Goal: Complete application form

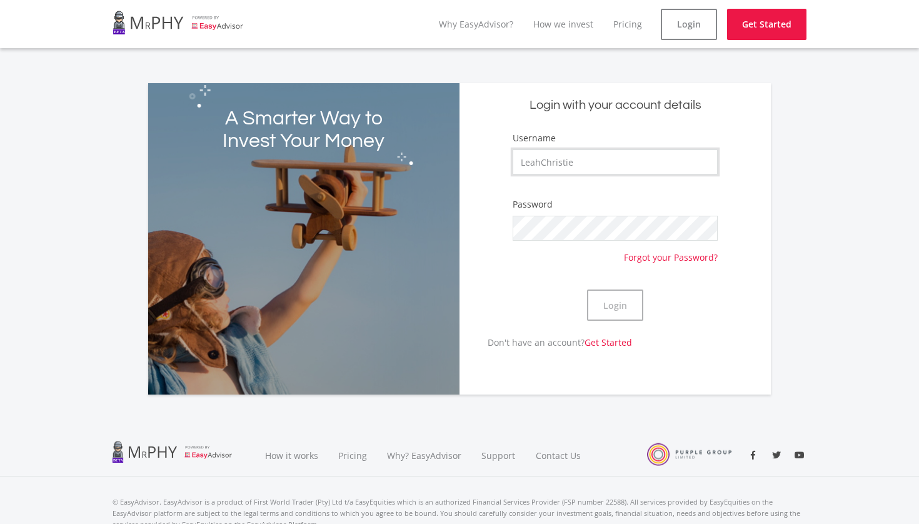
type input "LeahChristie"
click at [613, 303] on button "Login" at bounding box center [615, 304] width 56 height 31
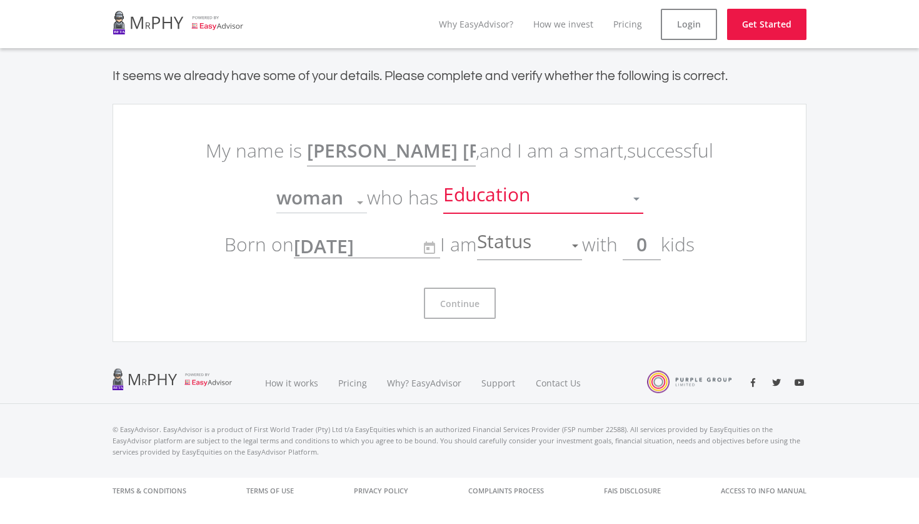
click at [524, 205] on span "Education" at bounding box center [488, 199] width 90 height 24
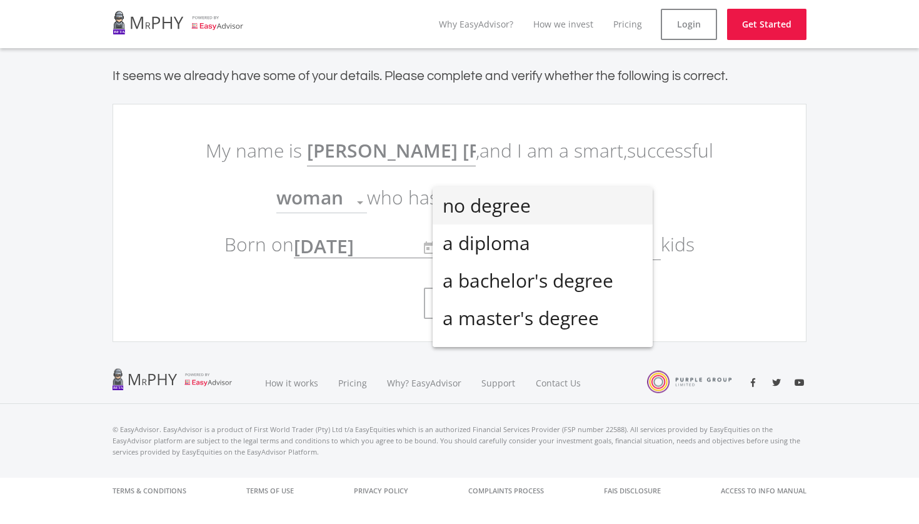
click at [707, 201] on div at bounding box center [459, 262] width 919 height 524
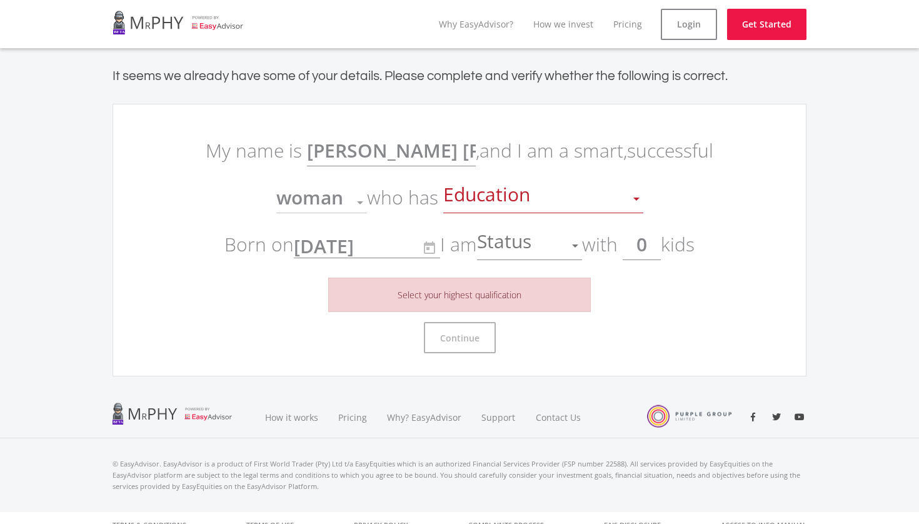
click at [591, 199] on div "Education" at bounding box center [533, 199] width 181 height 24
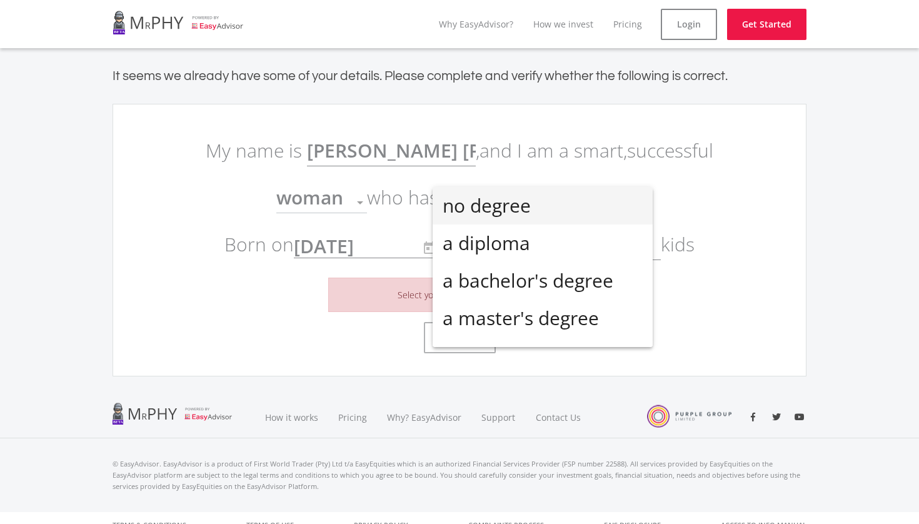
click at [574, 208] on span "no degree" at bounding box center [543, 206] width 200 height 38
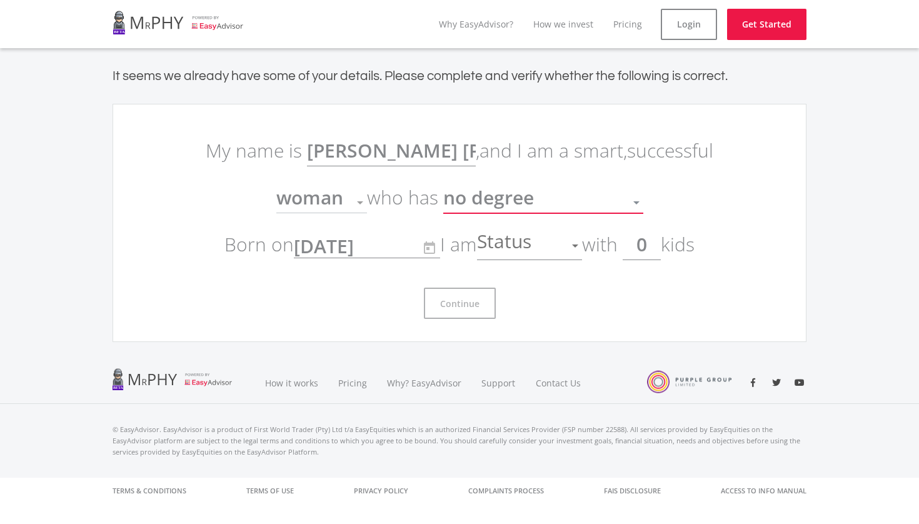
click at [563, 248] on div "Status" at bounding box center [520, 246] width 86 height 24
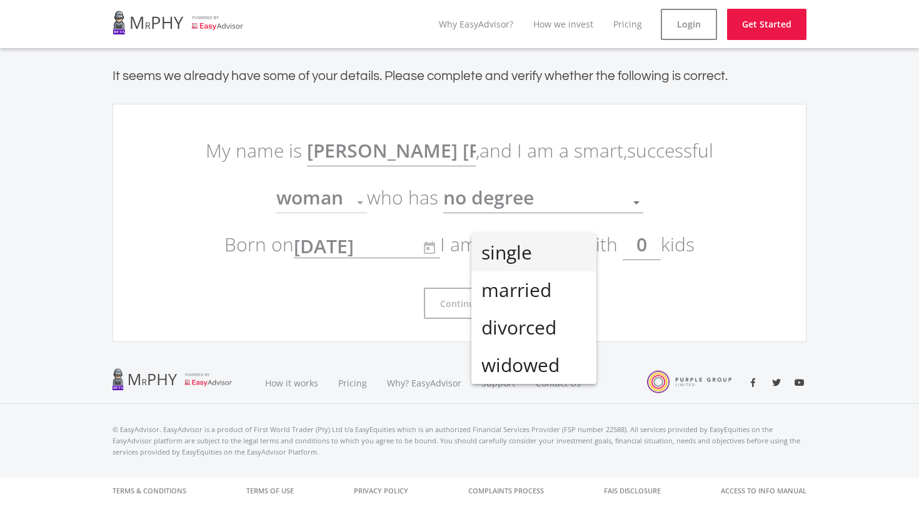
click at [550, 254] on span "single" at bounding box center [533, 253] width 105 height 38
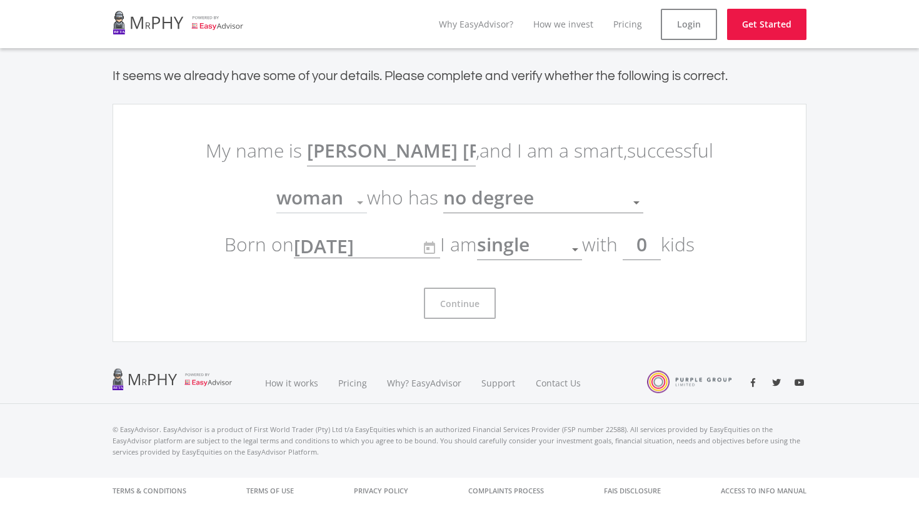
click at [645, 258] on input "0" at bounding box center [642, 244] width 38 height 31
click at [655, 240] on input "0" at bounding box center [642, 244] width 38 height 31
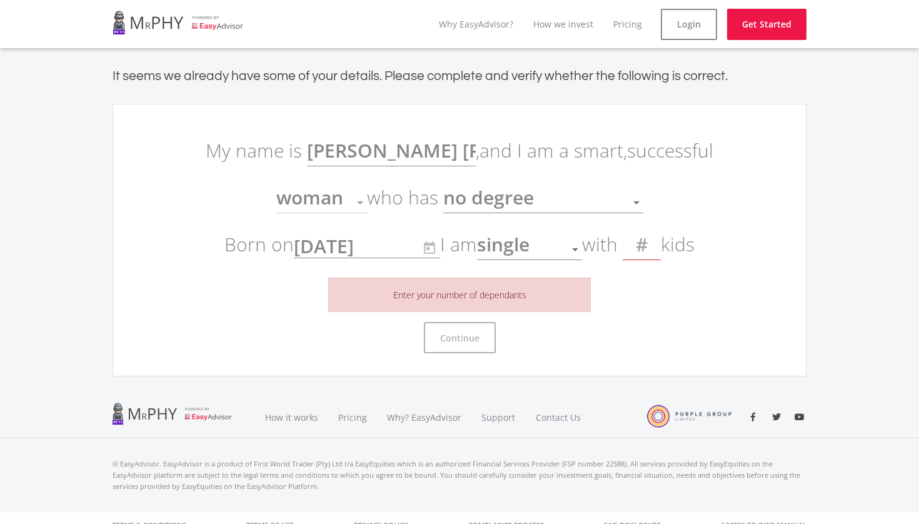
type input "0"
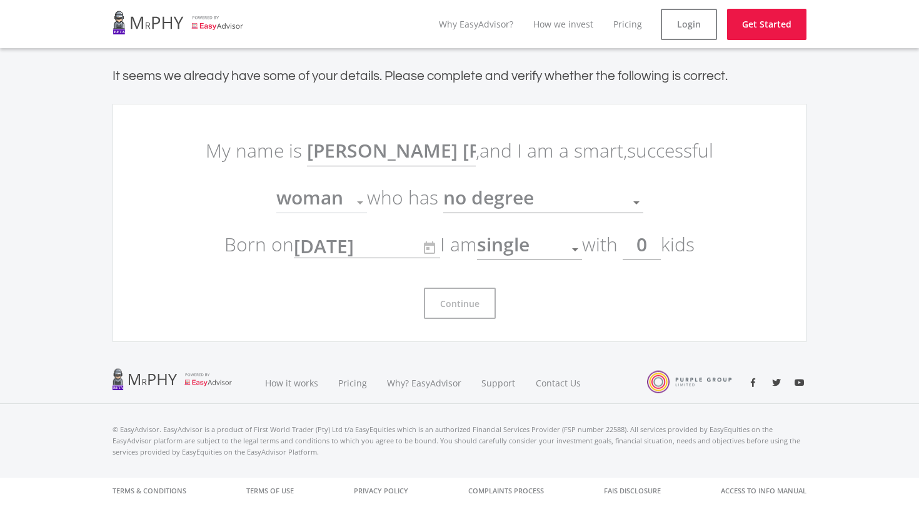
click at [346, 208] on div "woman" at bounding box center [312, 203] width 72 height 24
click at [484, 203] on span "no degree" at bounding box center [488, 197] width 91 height 26
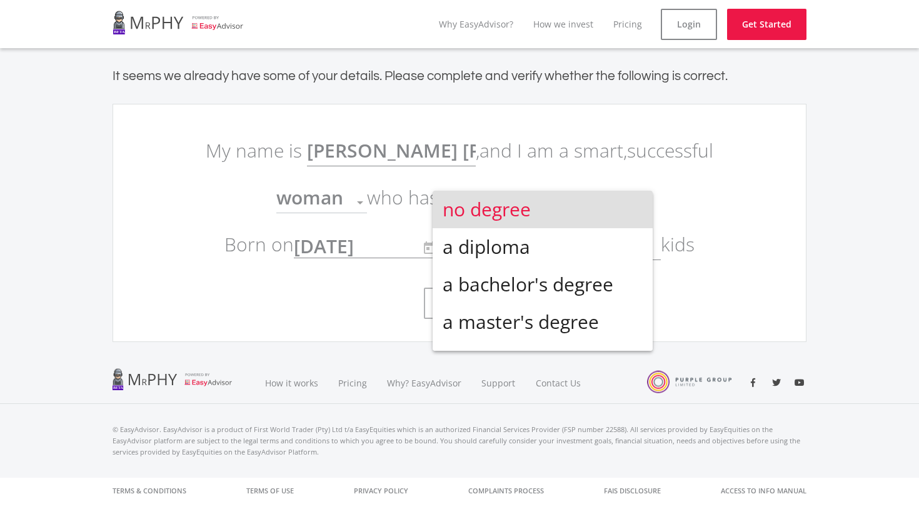
click at [540, 144] on div at bounding box center [459, 262] width 919 height 524
